Goal: Task Accomplishment & Management: Manage account settings

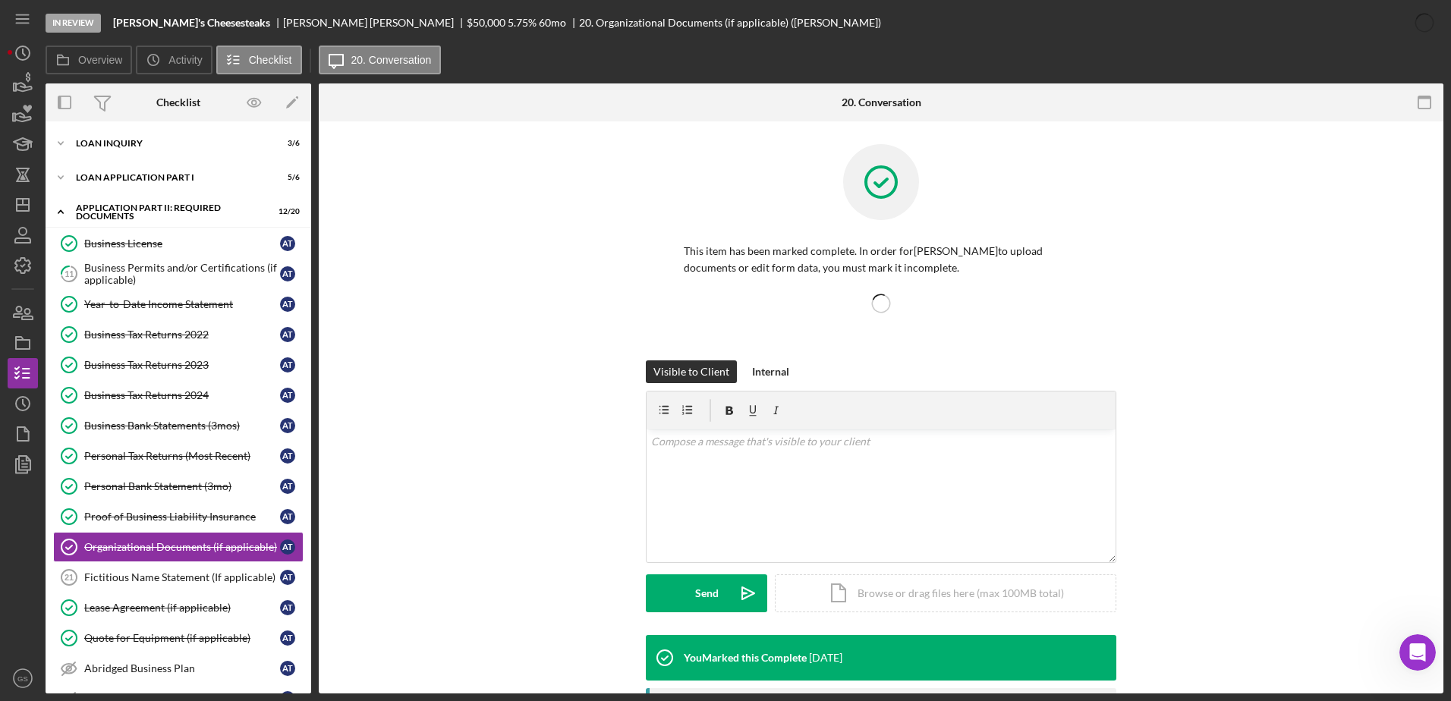
scroll to position [218, 0]
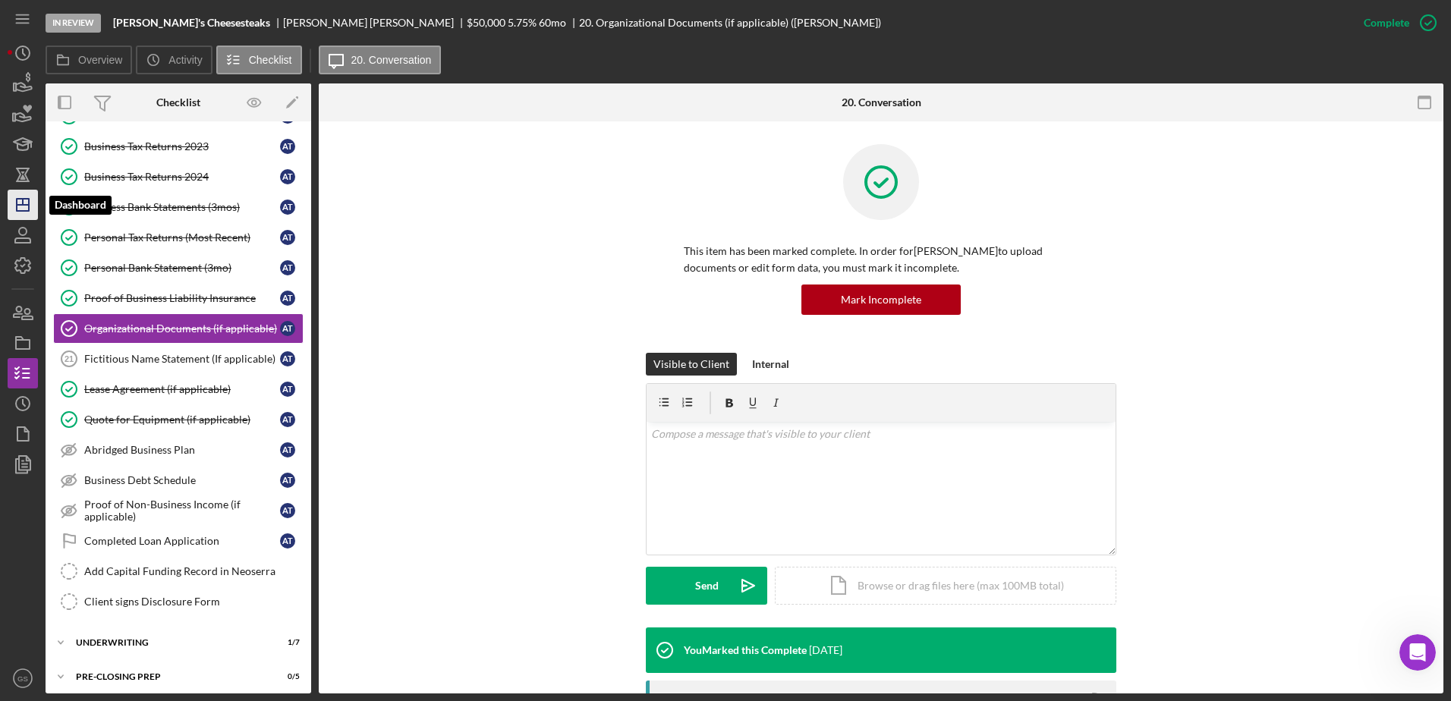
click at [30, 204] on icon "Icon/Dashboard" at bounding box center [23, 205] width 38 height 38
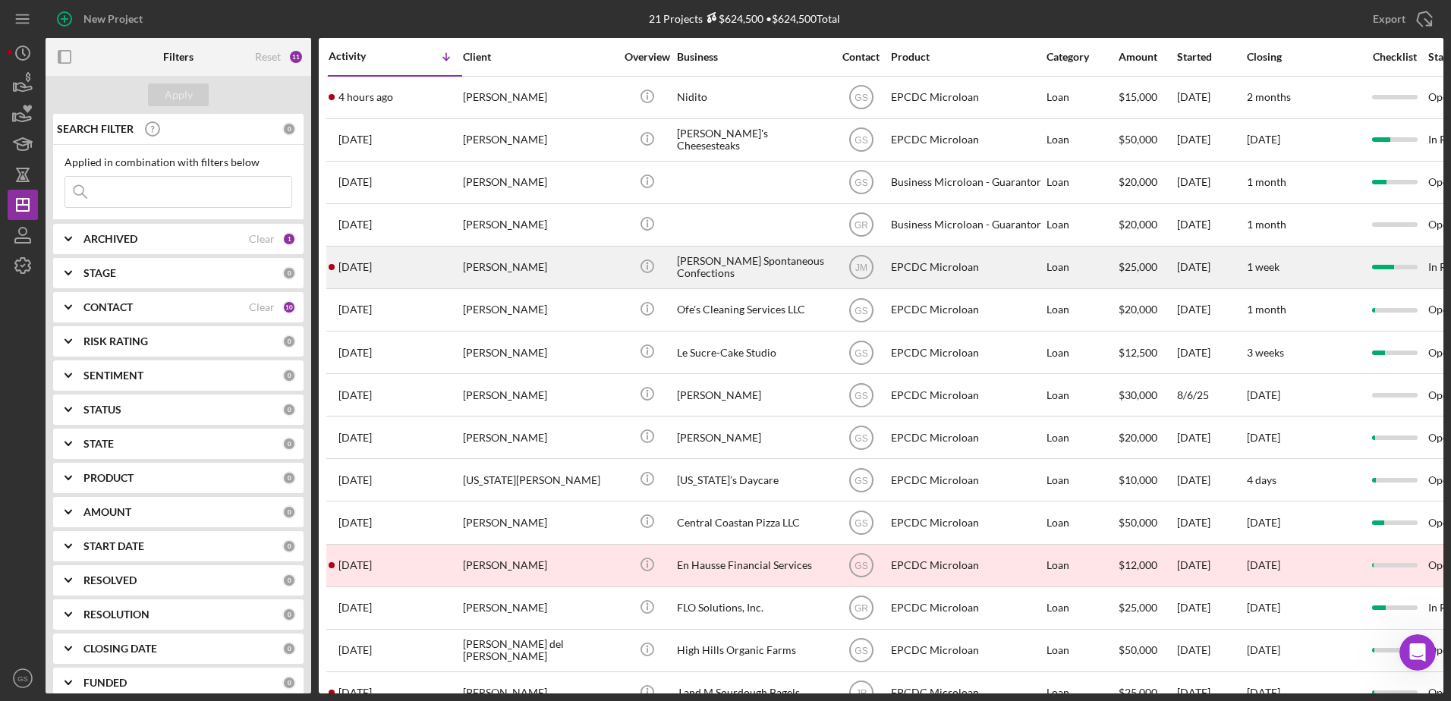
click at [772, 282] on div "Robert Justin Lenorovitz Spontaneous Confections" at bounding box center [753, 267] width 152 height 40
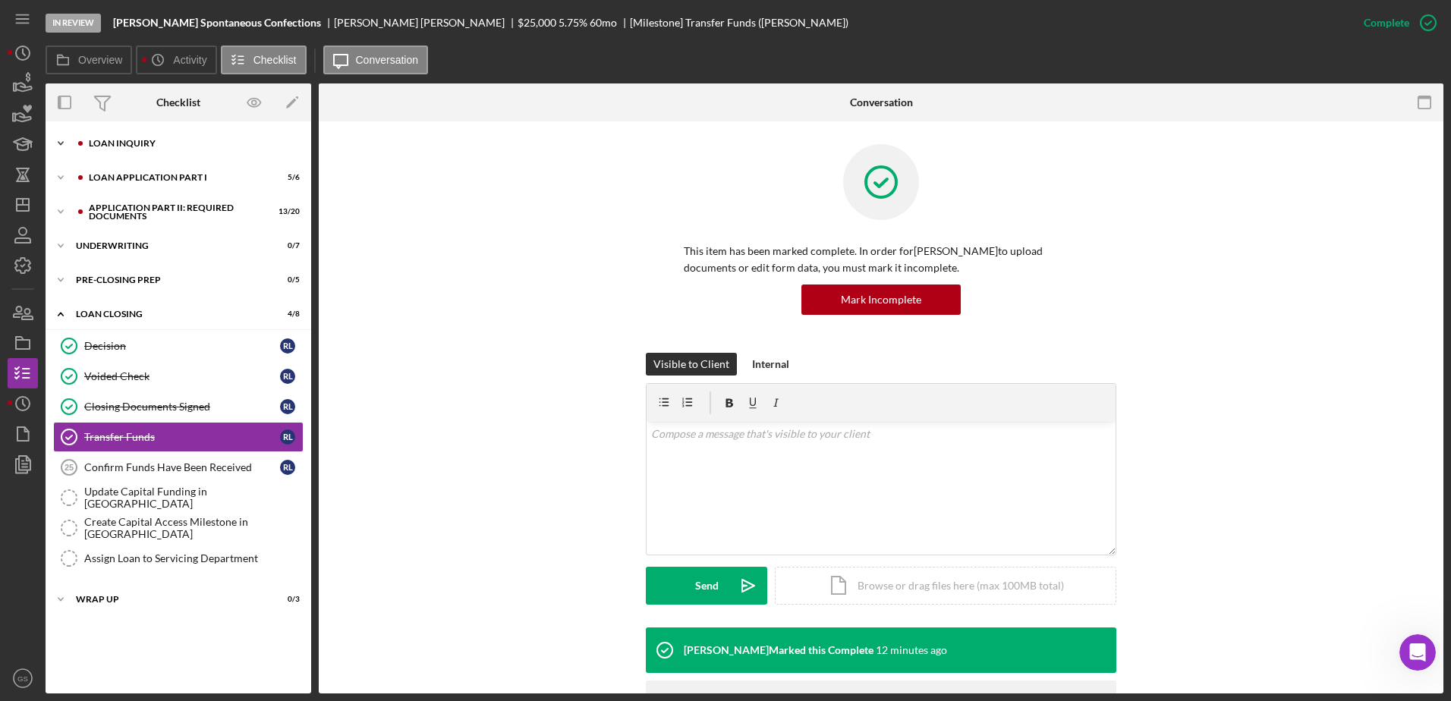
click at [149, 144] on div "Loan Inquiry" at bounding box center [190, 143] width 203 height 9
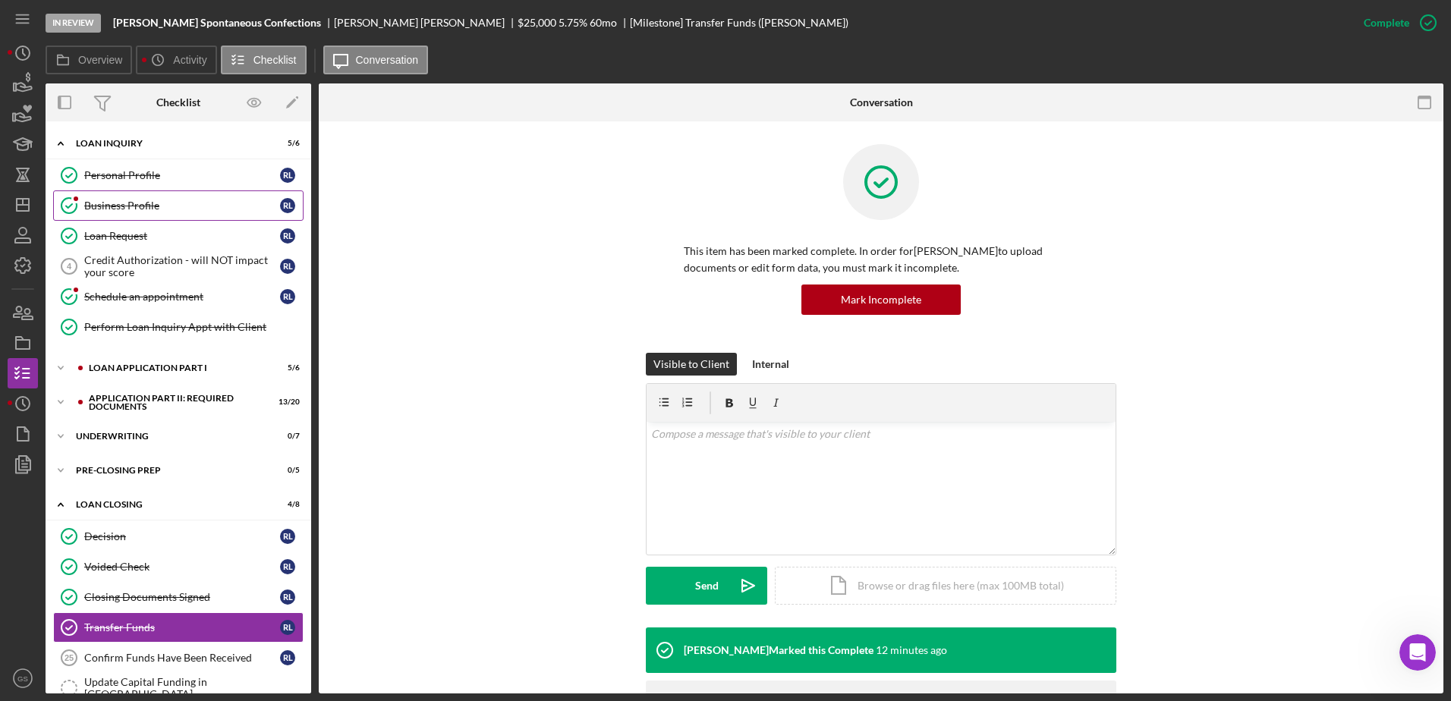
click at [147, 201] on div "Business Profile" at bounding box center [182, 206] width 196 height 12
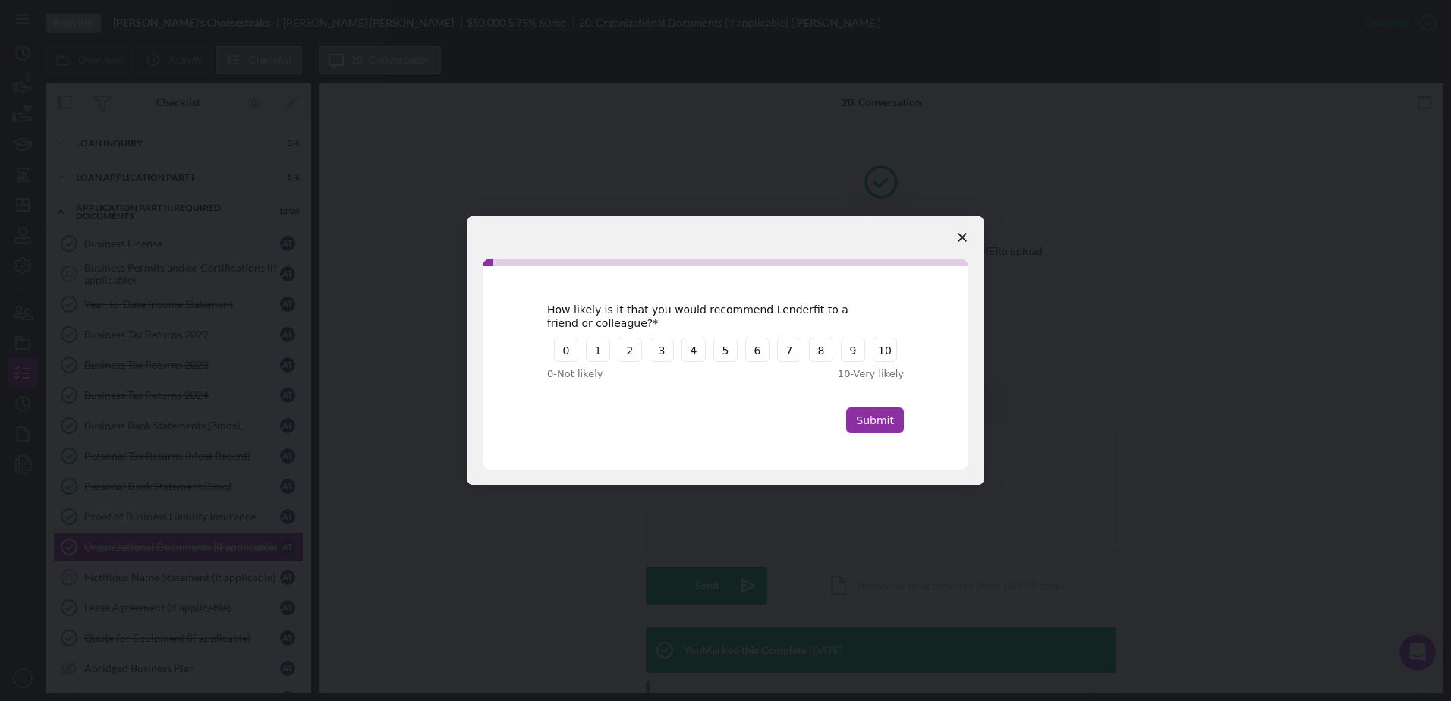
scroll to position [273, 0]
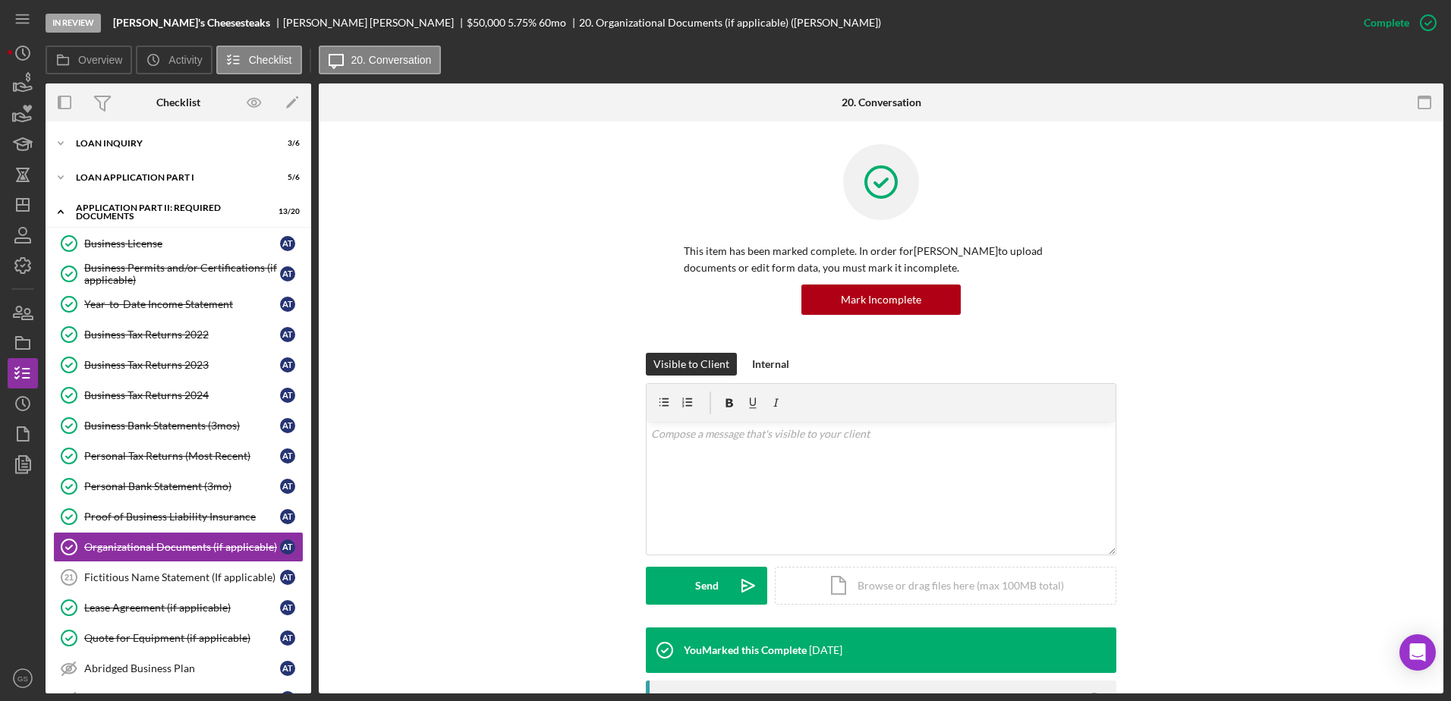
scroll to position [159, 0]
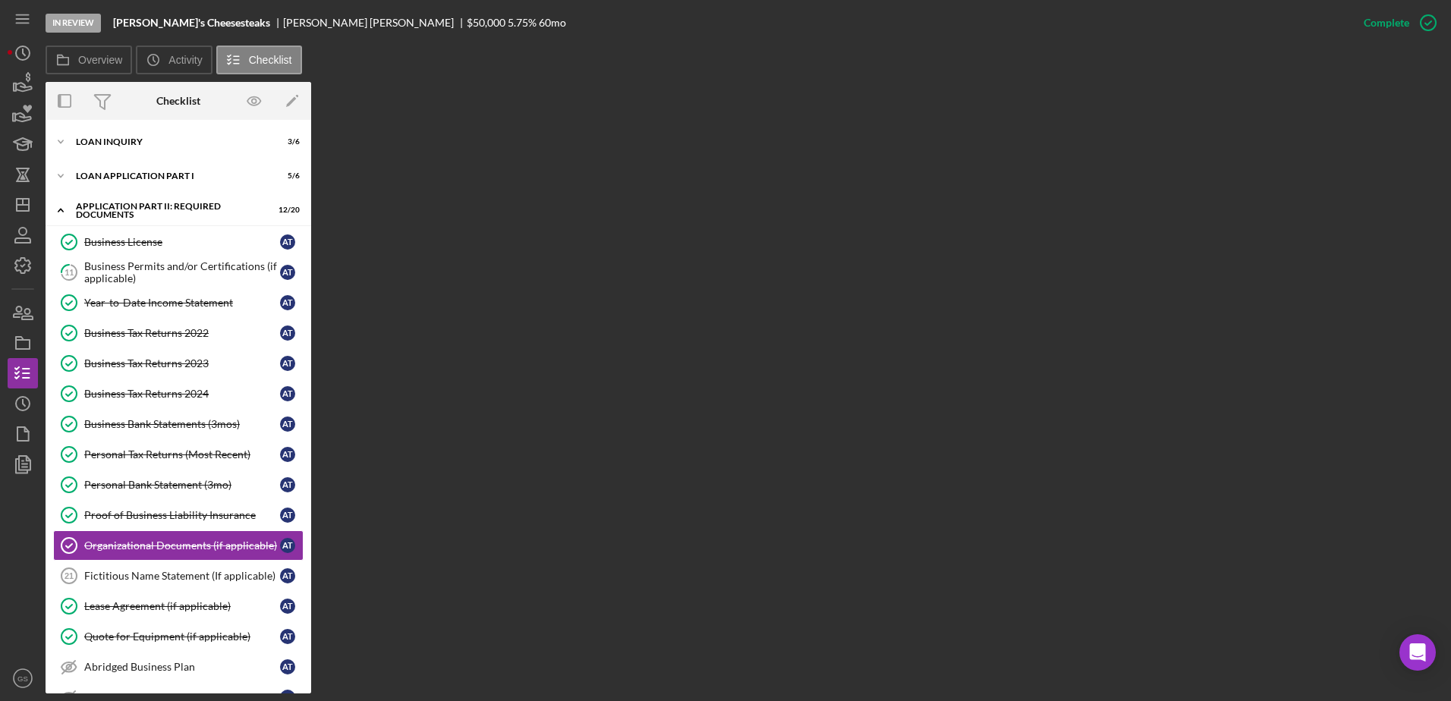
scroll to position [272, 0]
